Goal: Task Accomplishment & Management: Use online tool/utility

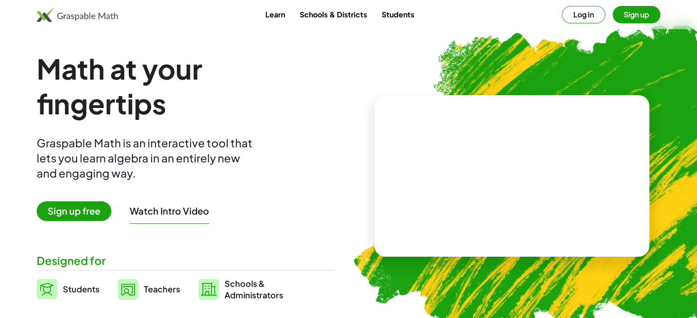
click at [582, 13] on button "Log in" at bounding box center [584, 14] width 44 height 17
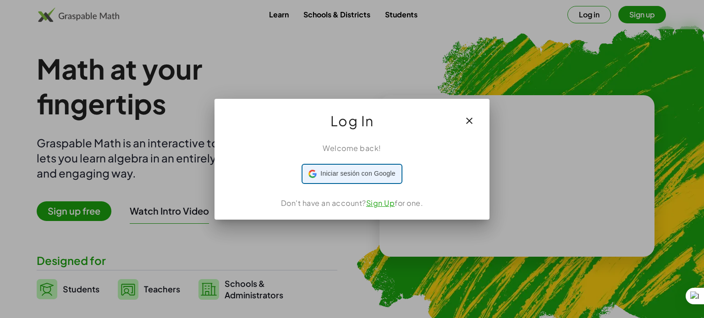
click at [335, 170] on span "Iniciar sesión con Google" at bounding box center [357, 174] width 75 height 10
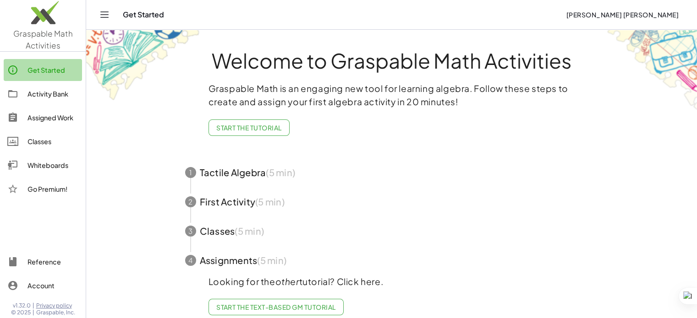
click at [40, 73] on div "Get Started" at bounding box center [52, 70] width 51 height 11
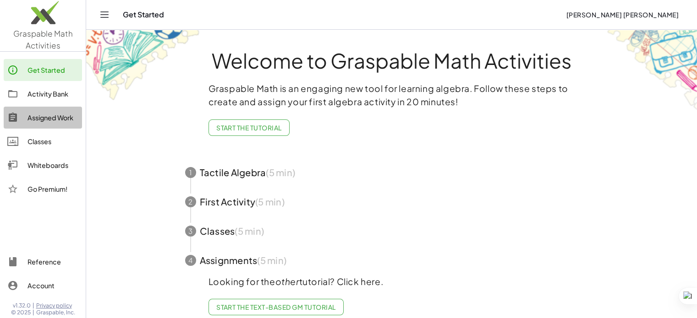
click at [43, 118] on div "Assigned Work" at bounding box center [52, 117] width 51 height 11
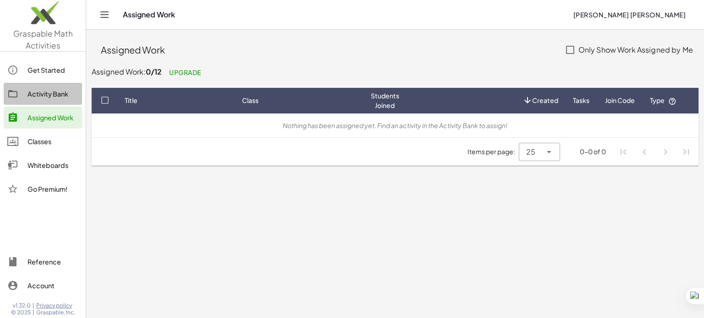
click at [51, 98] on div "Activity Bank" at bounding box center [52, 93] width 51 height 11
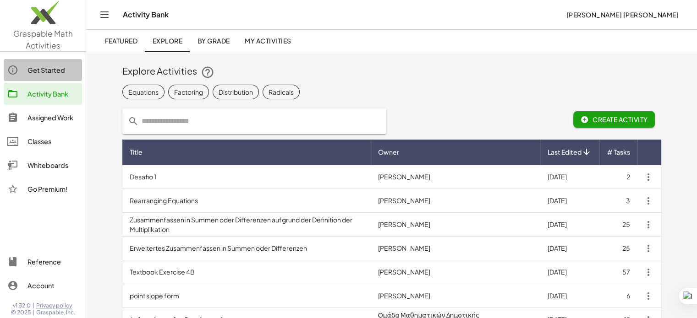
click at [33, 71] on div "Get Started" at bounding box center [52, 70] width 51 height 11
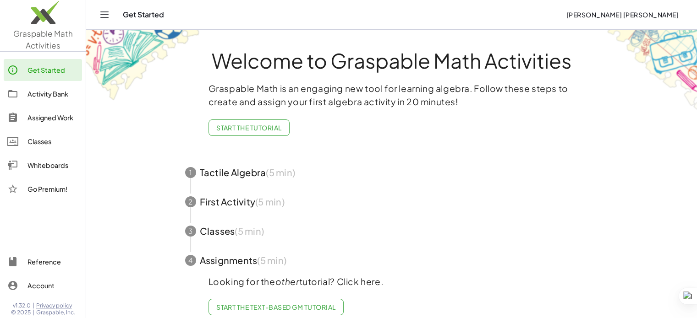
click at [40, 164] on div "Whiteboards" at bounding box center [52, 165] width 51 height 11
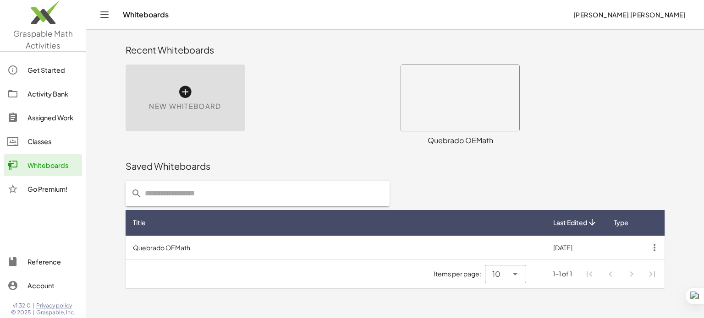
click at [190, 88] on icon at bounding box center [185, 92] width 15 height 15
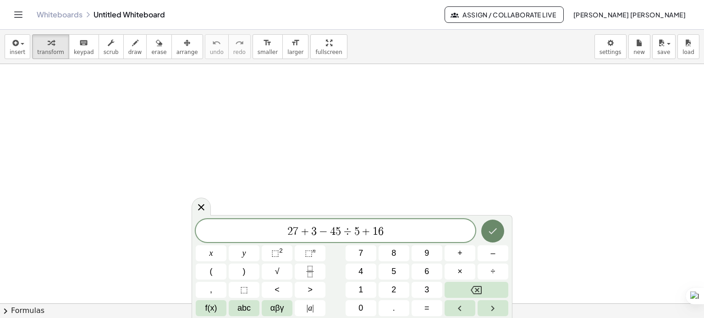
click at [495, 229] on icon "Done" at bounding box center [492, 231] width 11 height 11
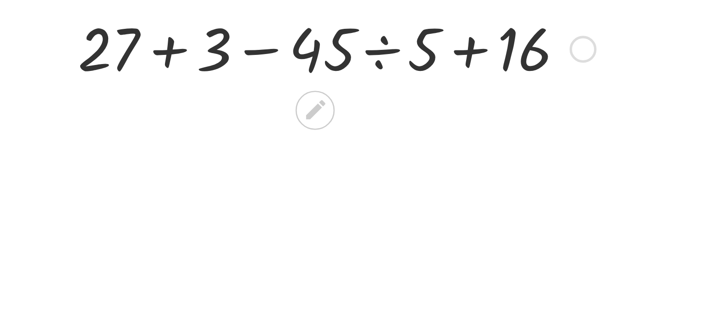
click at [313, 110] on div at bounding box center [297, 109] width 203 height 31
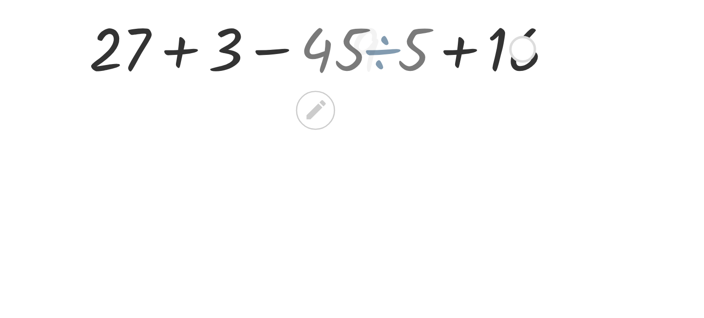
click at [313, 110] on div at bounding box center [298, 109] width 158 height 31
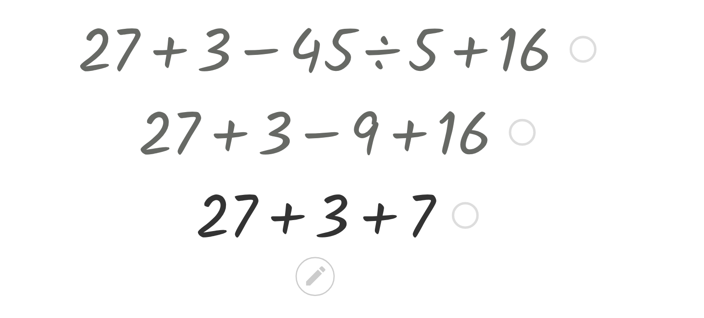
click at [325, 141] on div at bounding box center [297, 140] width 203 height 31
click at [324, 142] on div at bounding box center [297, 140] width 203 height 31
click at [311, 173] on div at bounding box center [297, 171] width 203 height 31
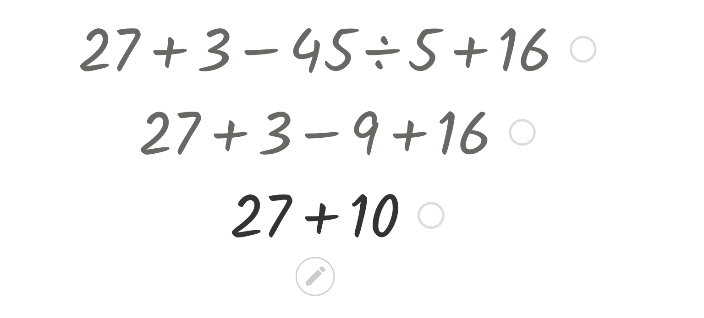
click at [291, 175] on div at bounding box center [297, 171] width 203 height 31
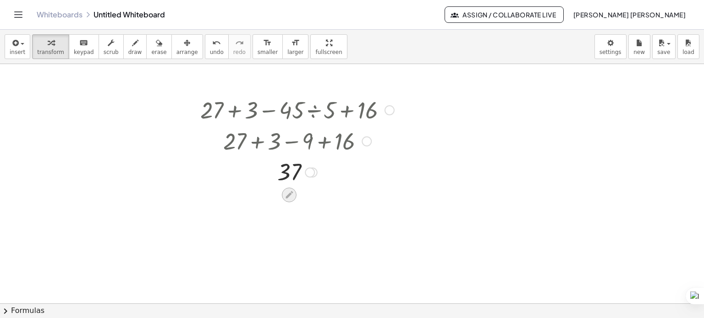
click at [291, 194] on icon at bounding box center [288, 195] width 7 height 7
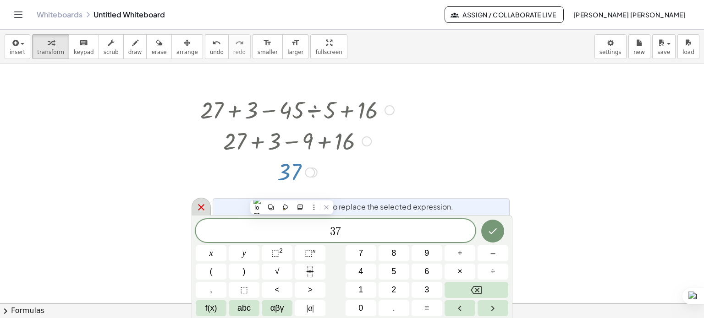
click at [198, 206] on icon at bounding box center [201, 207] width 11 height 11
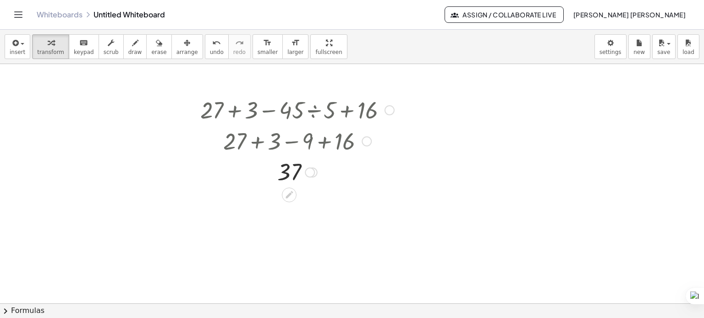
click at [313, 172] on div at bounding box center [310, 173] width 10 height 10
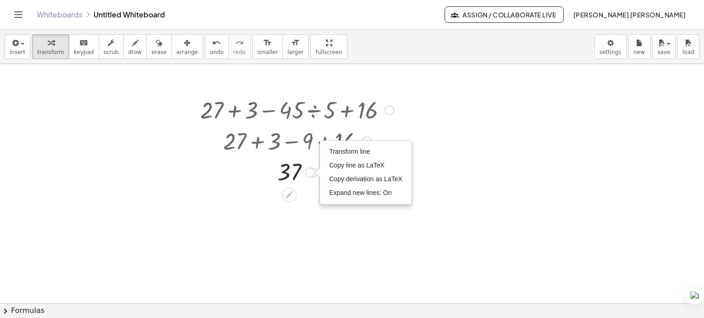
click at [387, 108] on div at bounding box center [389, 110] width 10 height 10
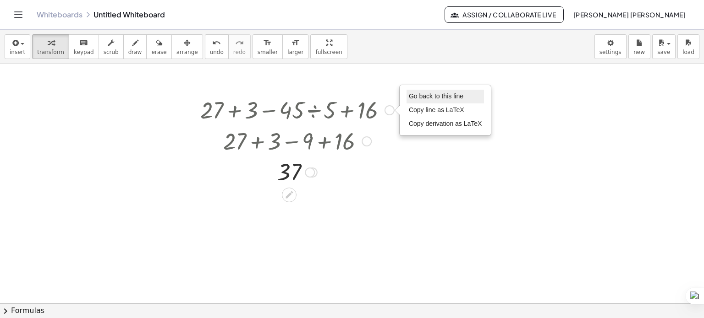
click at [423, 99] on span "Go back to this line" at bounding box center [436, 96] width 55 height 7
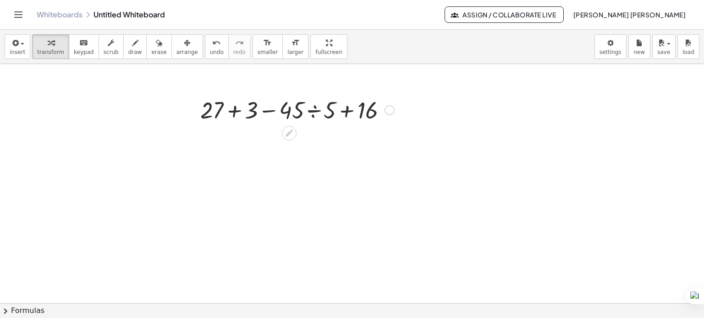
click at [346, 111] on div at bounding box center [297, 109] width 203 height 31
click at [231, 108] on div at bounding box center [297, 109] width 203 height 31
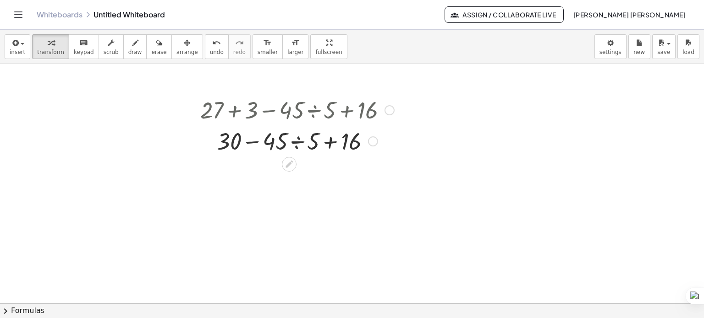
click at [376, 141] on div "Go back to this line Copy line as LaTeX Copy derivation as LaTeX" at bounding box center [373, 142] width 10 height 10
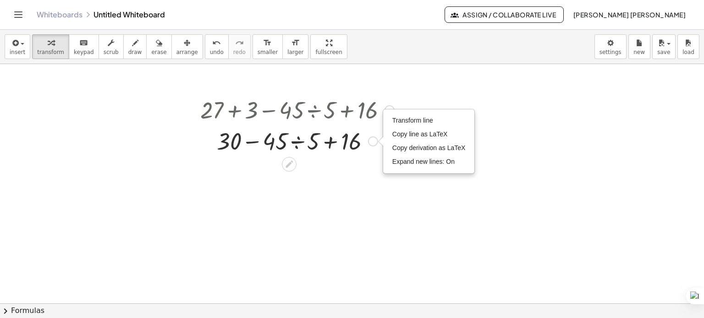
click at [389, 106] on div at bounding box center [389, 110] width 10 height 10
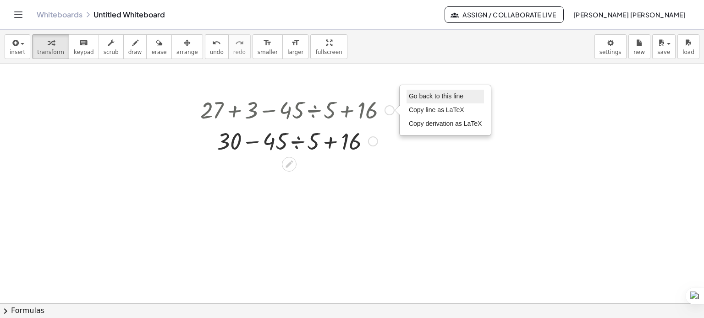
click at [417, 99] on span "Go back to this line" at bounding box center [436, 96] width 55 height 7
